Goal: Information Seeking & Learning: Learn about a topic

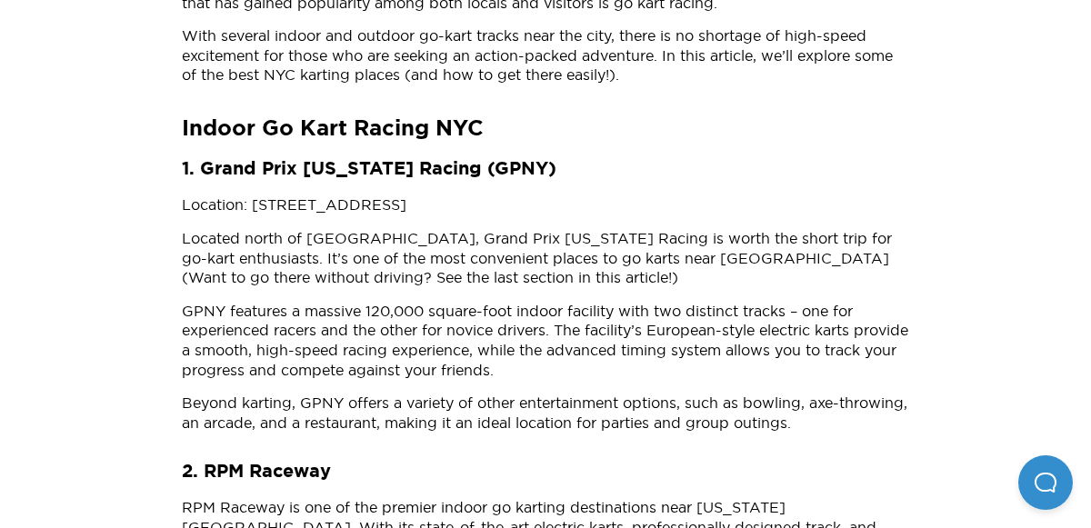
click at [385, 169] on strong "1. Grand Prix [US_STATE] Racing (GPNY)" at bounding box center [369, 169] width 374 height 18
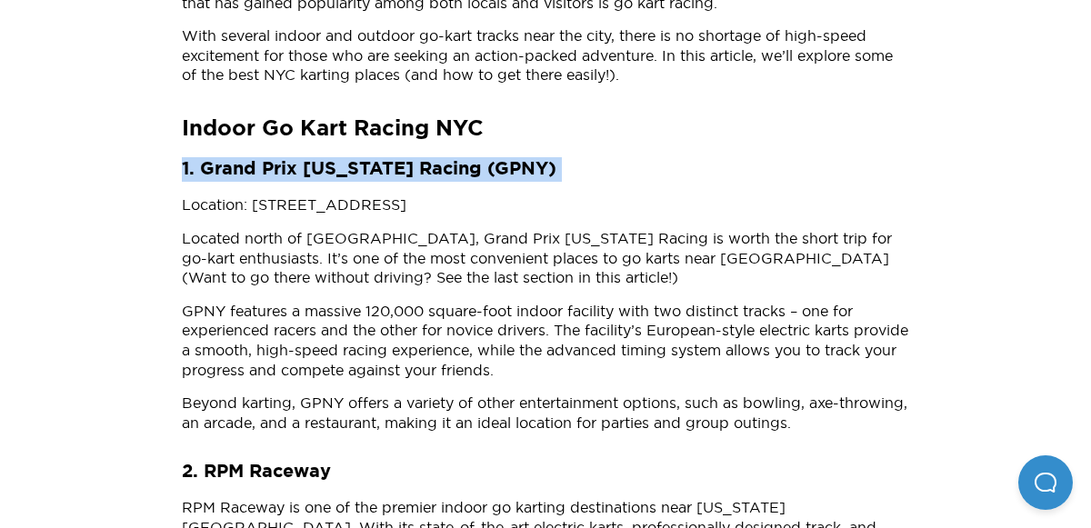
copy strong "1. Grand Prix [US_STATE] Racing (GPNY)"
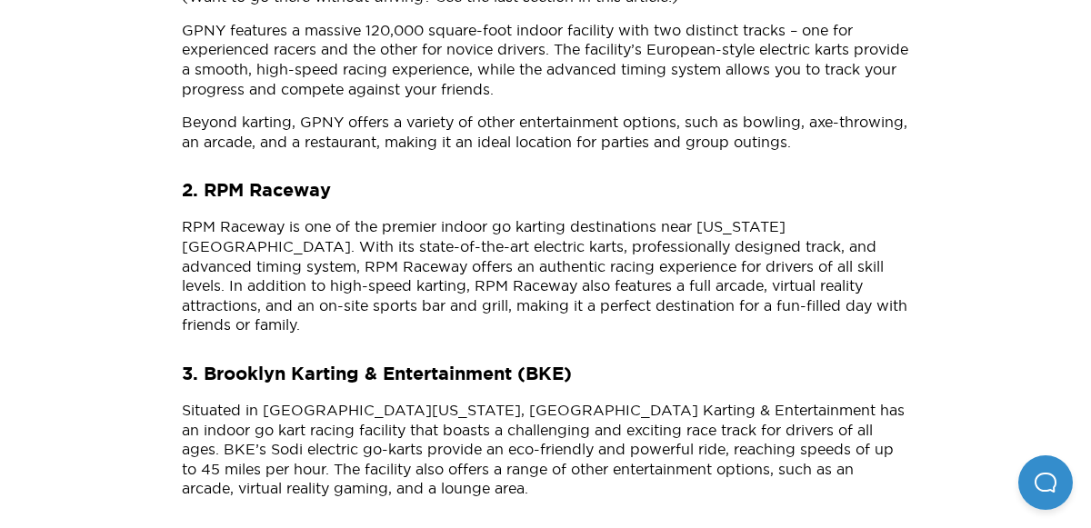
scroll to position [1063, 0]
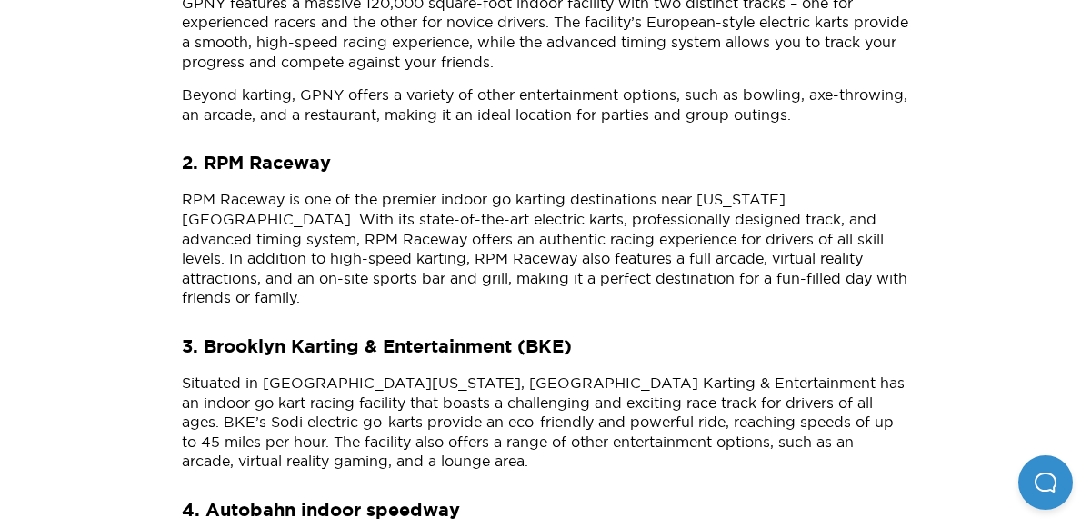
click at [354, 338] on strong "3. Brooklyn Karting & Entertainment (BKE)" at bounding box center [377, 347] width 390 height 18
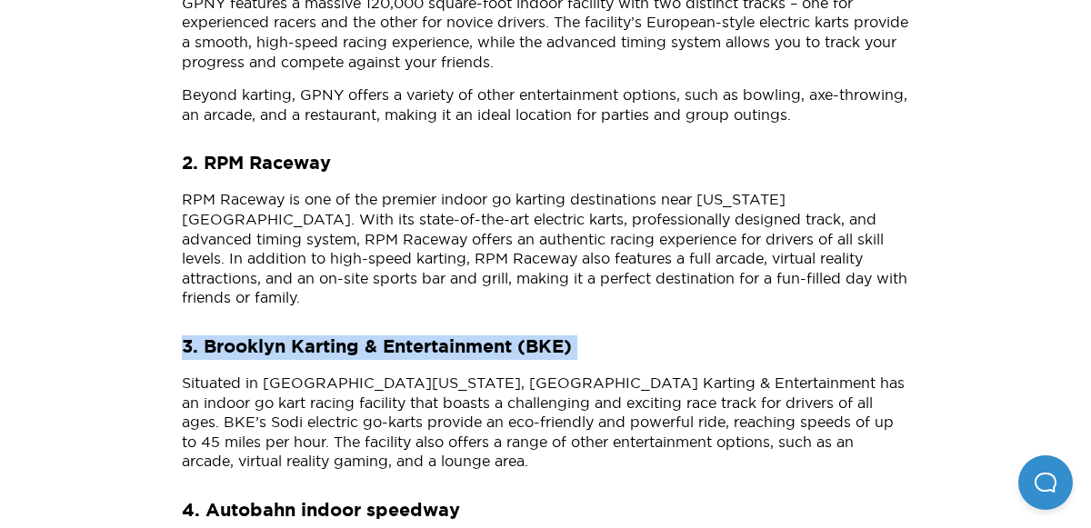
copy strong "3. Brooklyn Karting & Entertainment (BKE)"
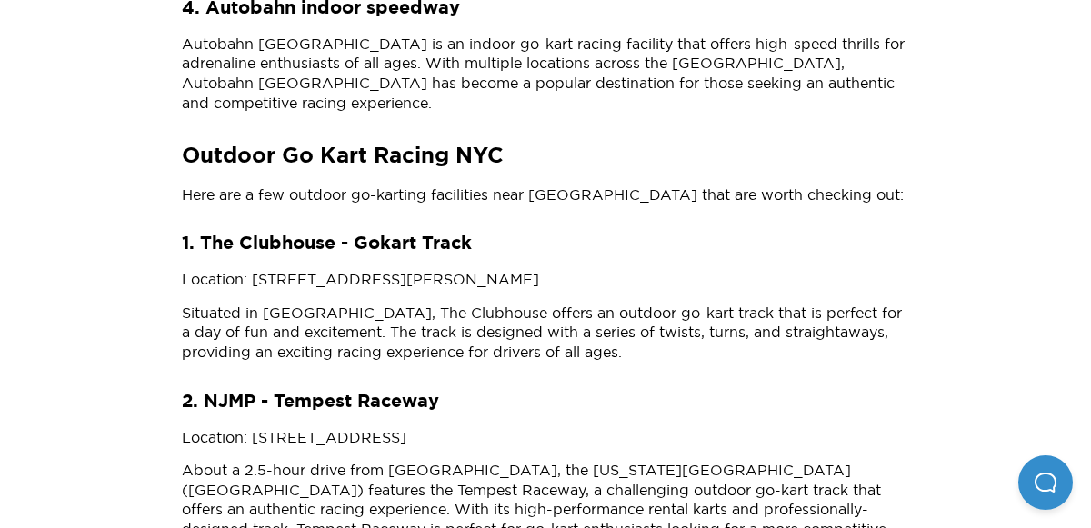
scroll to position [1562, 0]
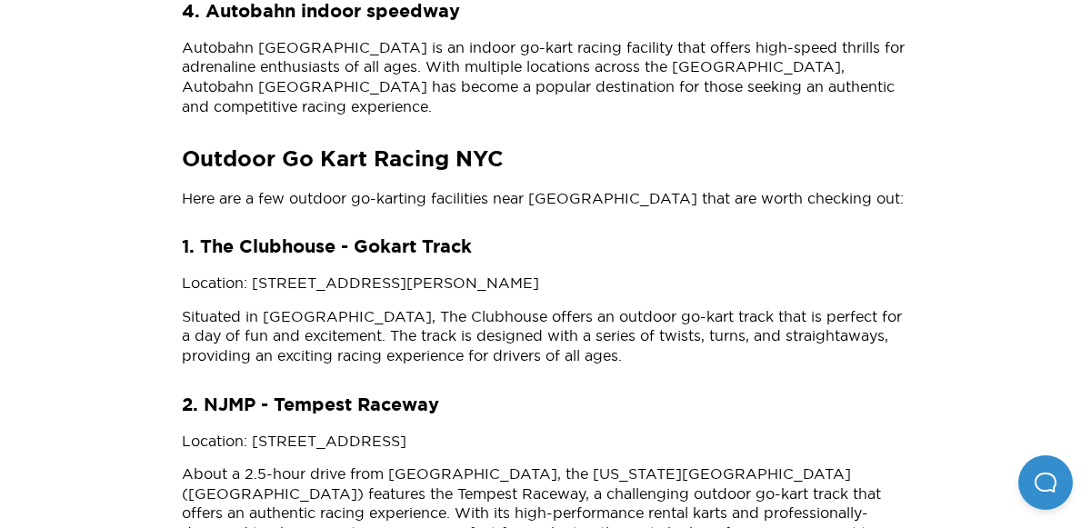
click at [342, 394] on h3 "2. NJMP - Tempest Raceway" at bounding box center [545, 406] width 727 height 25
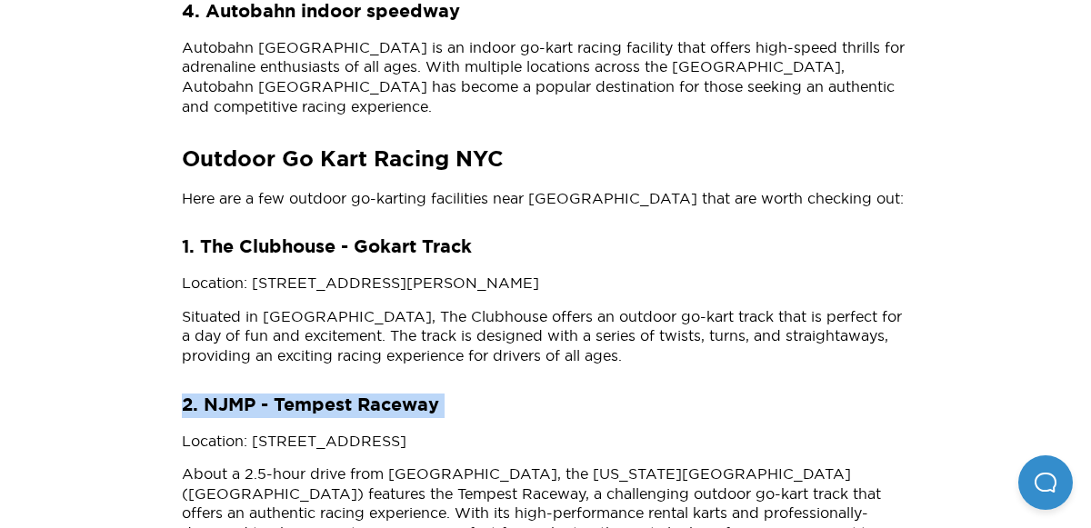
copy h3 "2. NJMP - Tempest Raceway"
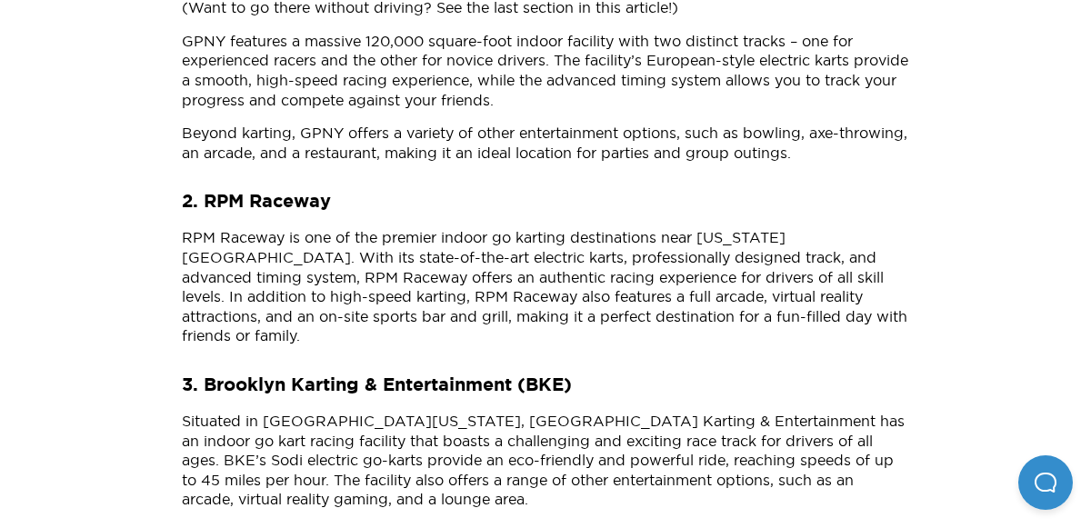
scroll to position [1024, 0]
click at [205, 191] on h3 "2. RPM Raceway" at bounding box center [545, 203] width 727 height 25
copy strong "2. RPM Raceway"
